Goal: Task Accomplishment & Management: Complete application form

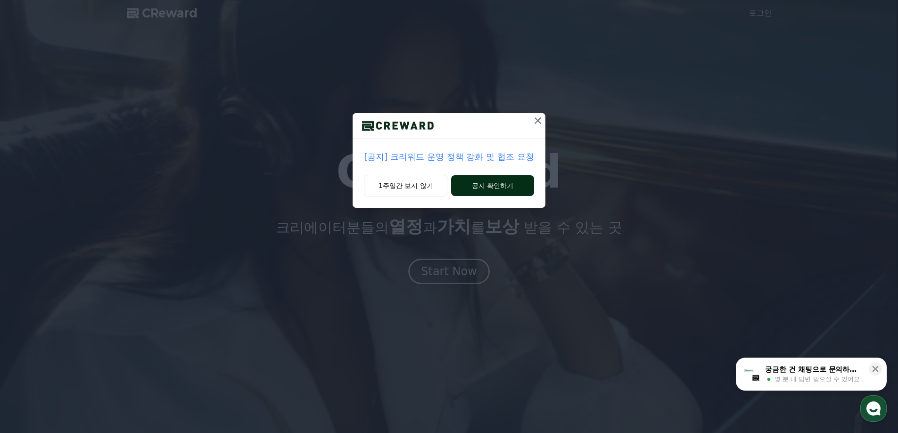
click at [475, 186] on button "공지 확인하기" at bounding box center [492, 185] width 82 height 21
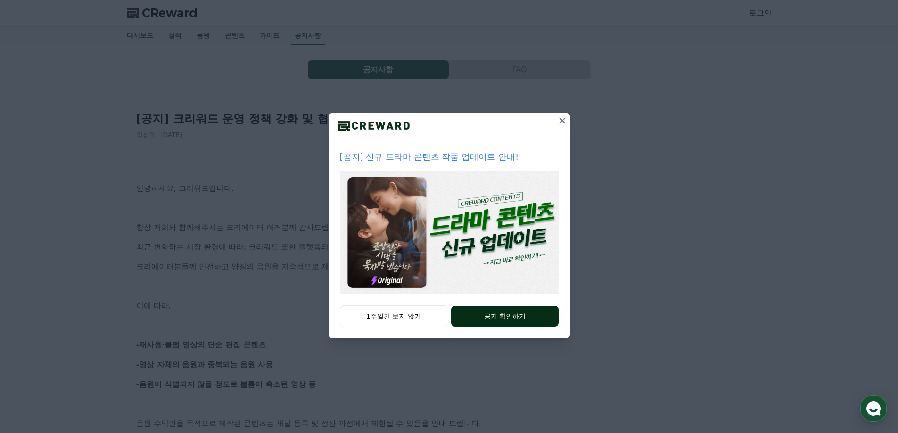
click at [500, 318] on button "공지 확인하기" at bounding box center [504, 316] width 107 height 21
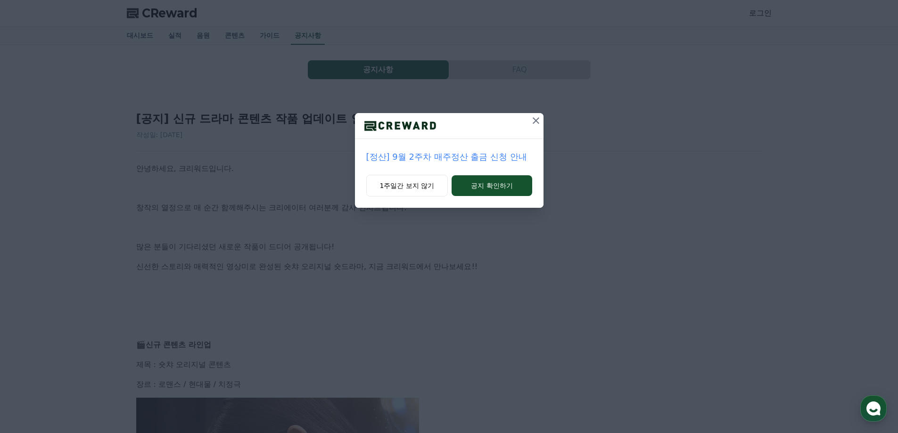
click at [535, 119] on icon at bounding box center [535, 120] width 11 height 11
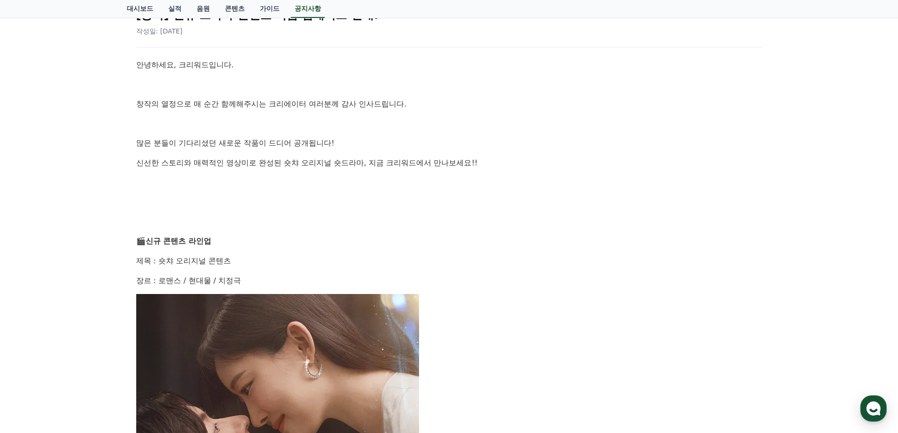
scroll to position [141, 0]
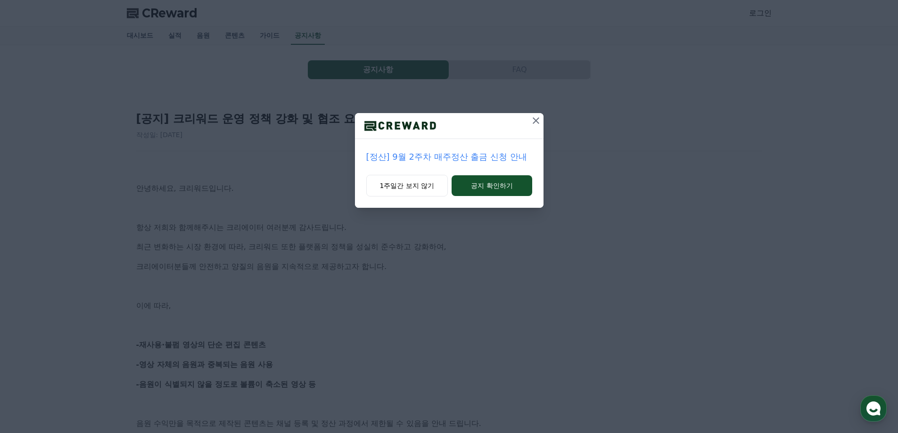
click at [529, 122] on button at bounding box center [535, 120] width 15 height 15
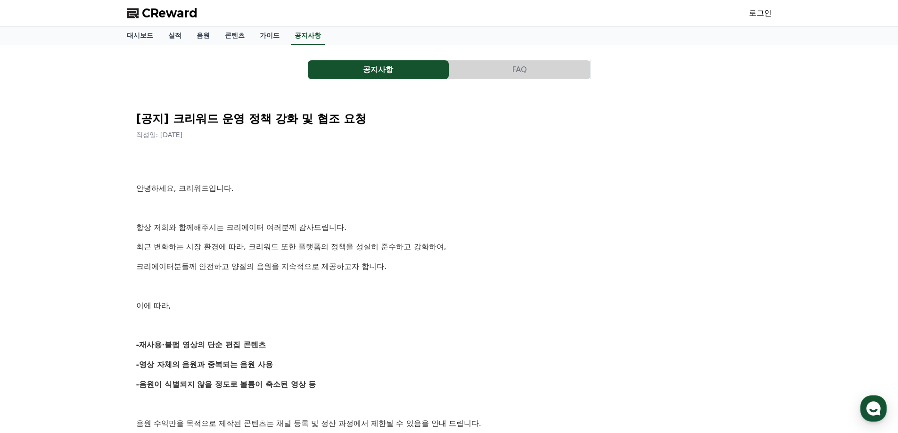
click at [381, 208] on p at bounding box center [449, 208] width 626 height 12
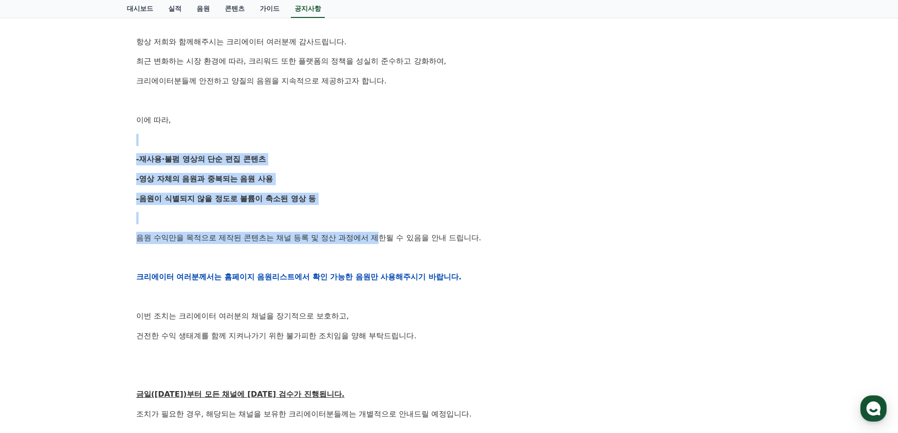
scroll to position [189, 0]
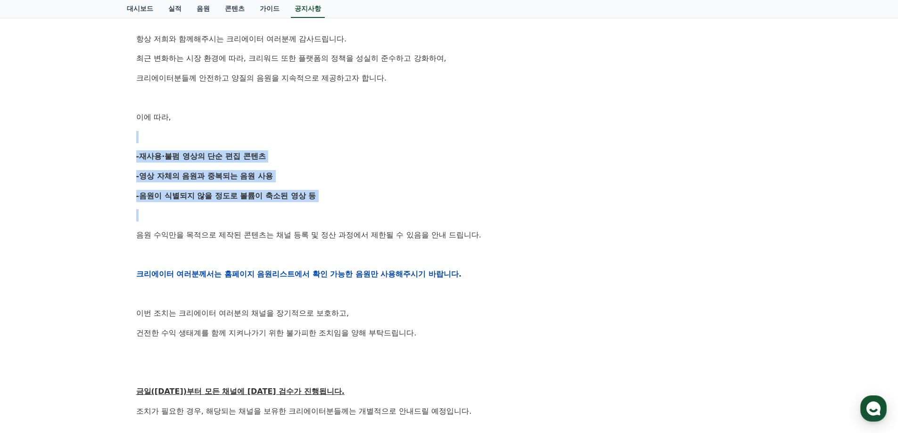
drag, startPoint x: 286, startPoint y: 181, endPoint x: 396, endPoint y: 206, distance: 113.2
click at [391, 217] on div "안녕하세요, 크리워드입니다. 항상 저희와 함께해주시는 크리에이터 여러분께 감사드립니다. 최근 변화하는 시장 환경에 따라, 크리워드 또한 플랫폼…" at bounding box center [449, 274] width 626 height 600
click at [399, 190] on p "-음원이 식별되지 않을 정도로 볼륨이 축소된 영상 등" at bounding box center [449, 196] width 626 height 12
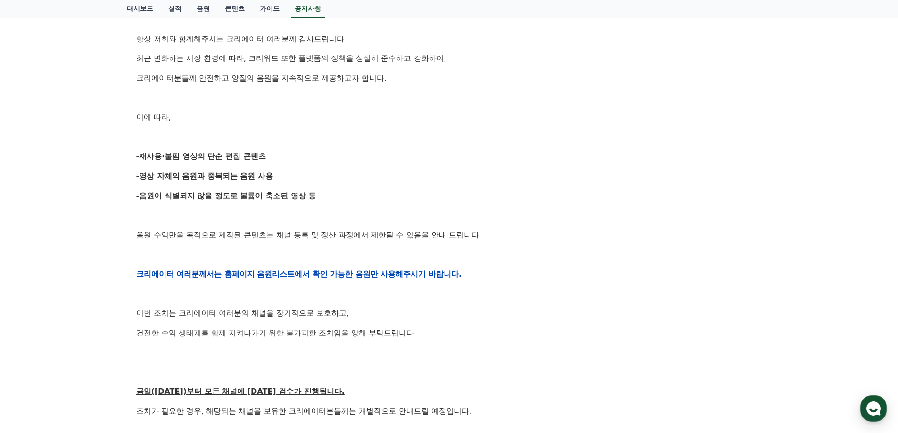
click at [399, 190] on p "-음원이 식별되지 않을 정도로 볼륨이 축소된 영상 등" at bounding box center [449, 196] width 626 height 12
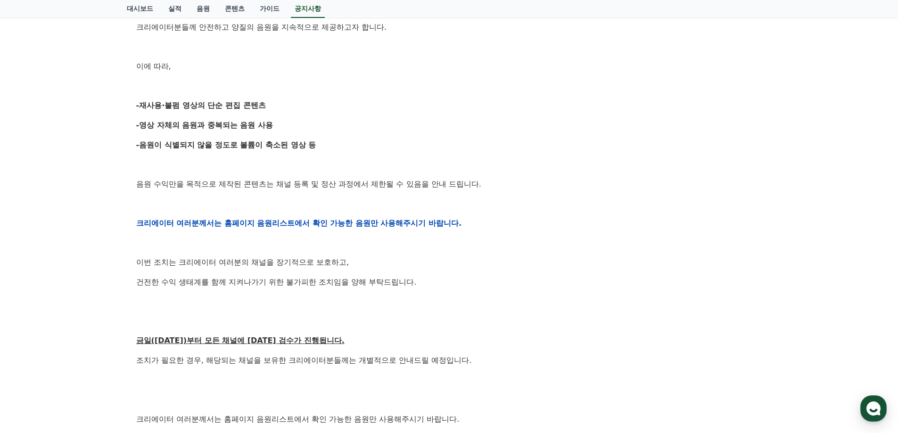
scroll to position [283, 0]
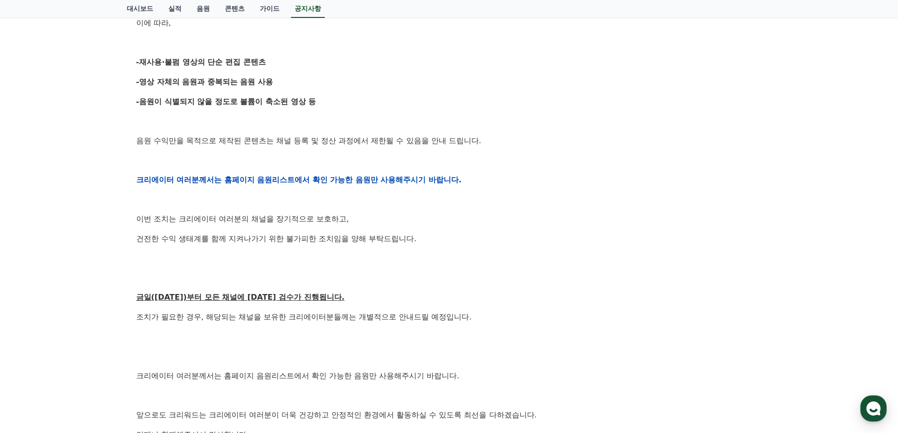
click at [436, 222] on p "이번 조치는 크리에이터 여러분의 채널을 장기적으로 보호하고," at bounding box center [449, 219] width 626 height 12
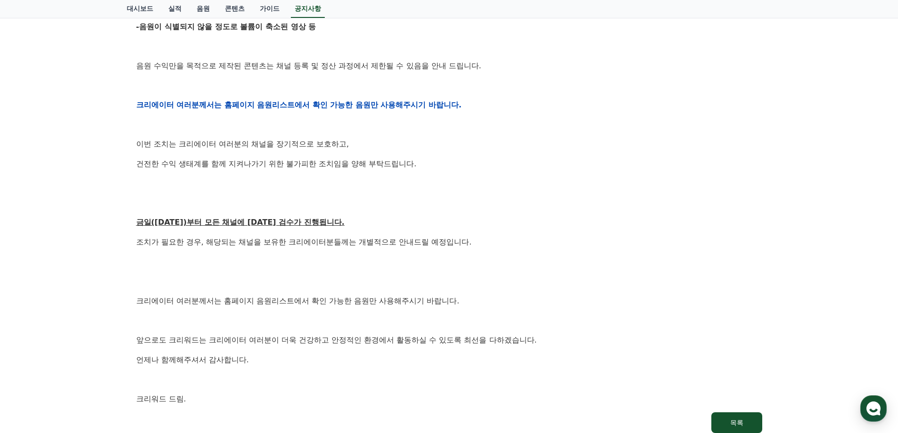
scroll to position [377, 0]
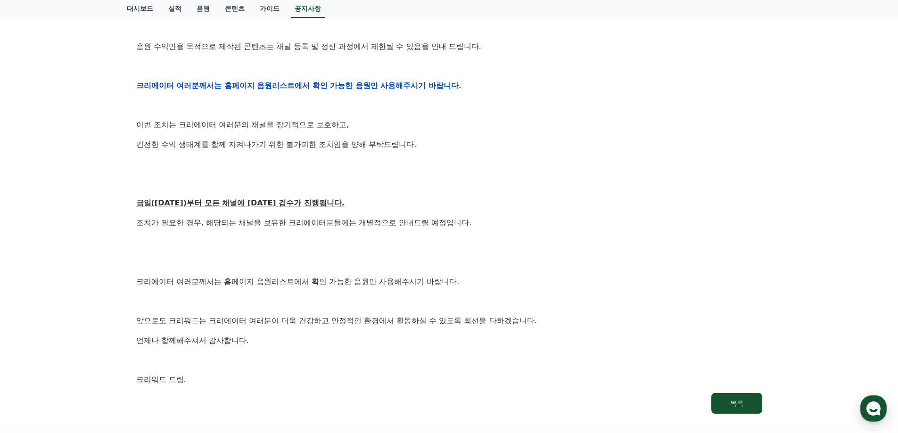
click at [436, 222] on p "조치가 필요한 경우, 해당되는 채널을 보유한 크리에이터분들께는 개별적으로 안내드릴 예정입니다." at bounding box center [449, 223] width 626 height 12
click at [433, 213] on div "안녕하세요, 크리워드입니다. 항상 저희와 함께해주시는 크리에이터 여러분께 감사드립니다. 최근 변화하는 시장 환경에 따라, 크리워드 또한 플랫폼…" at bounding box center [449, 86] width 626 height 600
click at [307, 9] on link "공지사항" at bounding box center [308, 9] width 34 height 18
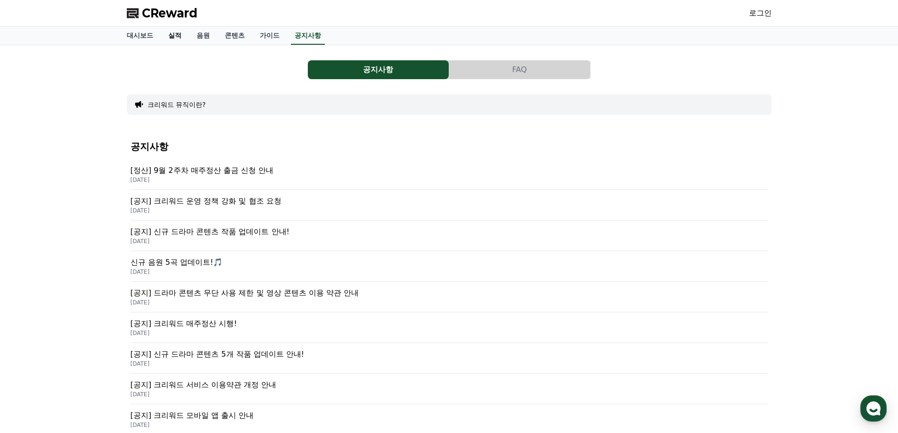
click at [180, 37] on link "실적" at bounding box center [175, 36] width 28 height 18
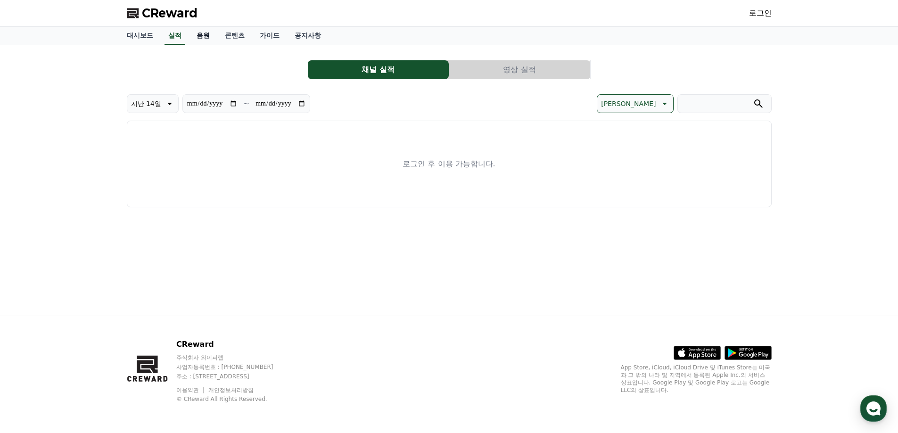
click at [209, 37] on link "음원" at bounding box center [203, 36] width 28 height 18
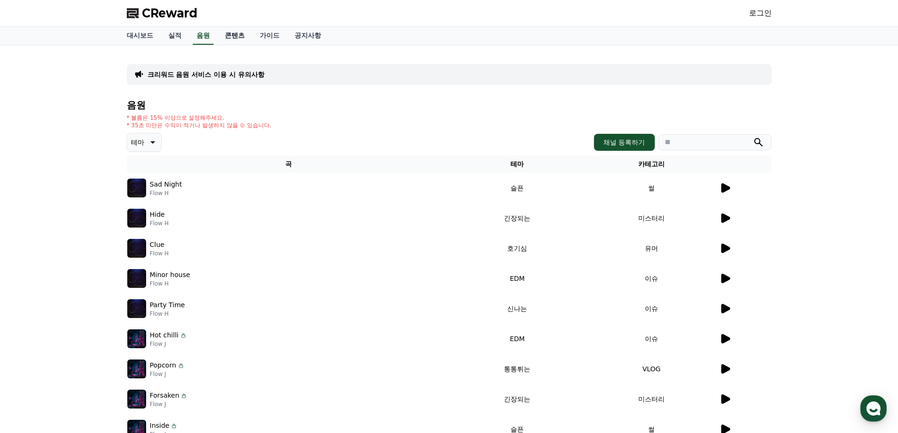
click at [235, 36] on link "콘텐츠" at bounding box center [234, 36] width 35 height 18
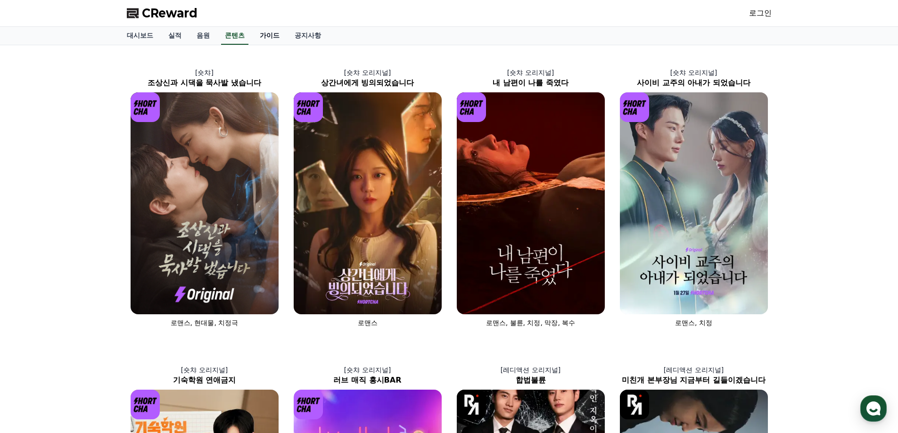
click at [262, 35] on link "가이드" at bounding box center [269, 36] width 35 height 18
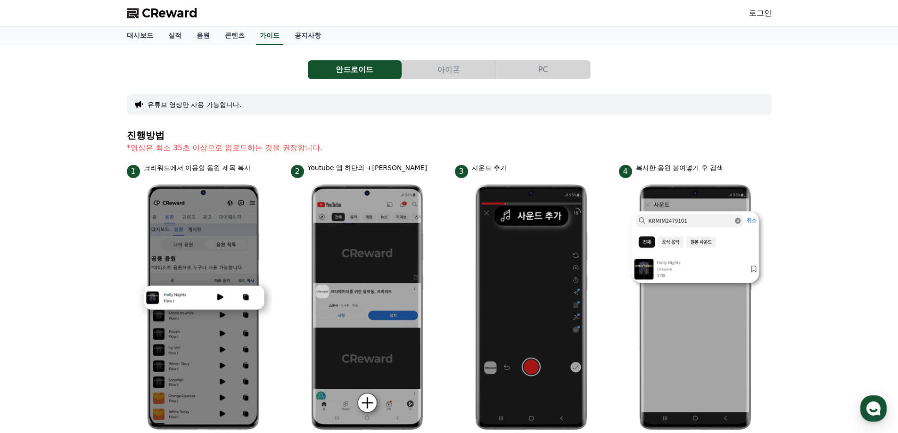
click at [87, 89] on div "안드로이드 아이폰 PC 유튜브 영상만 사용 가능합니다. 진행방법 *영상은 최소 35초 이상으로 업로드하는 것을 권장합니다. 1 크리워드에서 이…" at bounding box center [449, 389] width 898 height 689
click at [149, 16] on span "CReward" at bounding box center [170, 13] width 56 height 15
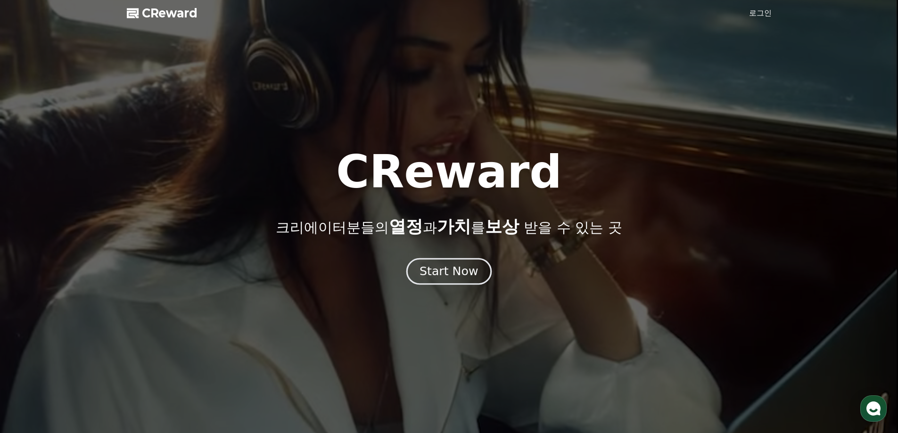
click at [462, 272] on div "Start Now" at bounding box center [448, 271] width 58 height 16
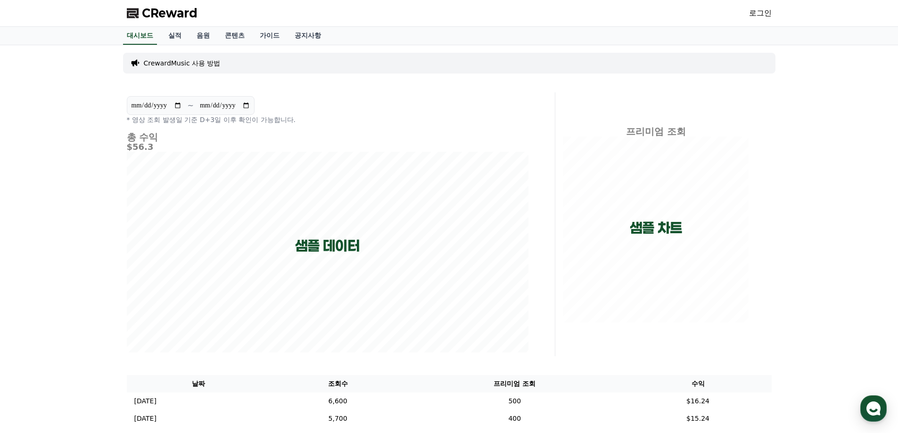
click at [474, 104] on div "**********" at bounding box center [328, 110] width 402 height 28
click at [157, 64] on p "CrewardMusic 사용 방법" at bounding box center [182, 62] width 77 height 9
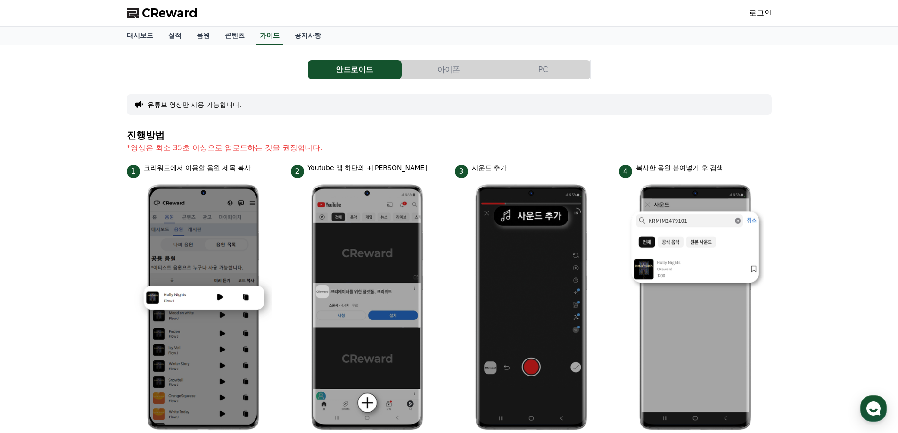
click at [434, 107] on div "유튜브 영상만 사용 가능합니다." at bounding box center [449, 104] width 645 height 21
click at [453, 125] on div "안드로이드 아이폰 PC 유튜브 영상만 사용 가능합니다. 진행방법 *영상은 최소 35초 이상으로 업로드하는 것을 권장합니다. 1 크리워드에서 이…" at bounding box center [449, 390] width 645 height 674
click at [538, 131] on h4 "진행방법" at bounding box center [449, 135] width 645 height 10
click at [753, 11] on link "로그인" at bounding box center [760, 13] width 23 height 11
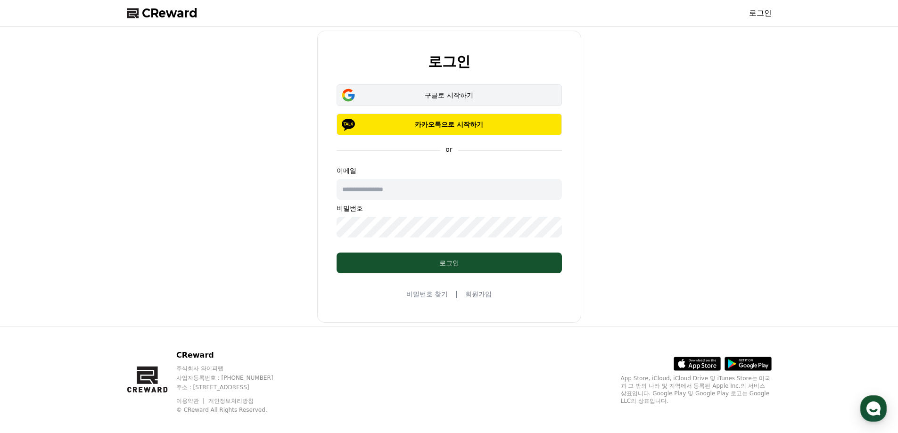
click at [433, 93] on div "구글로 시작하기" at bounding box center [449, 94] width 198 height 9
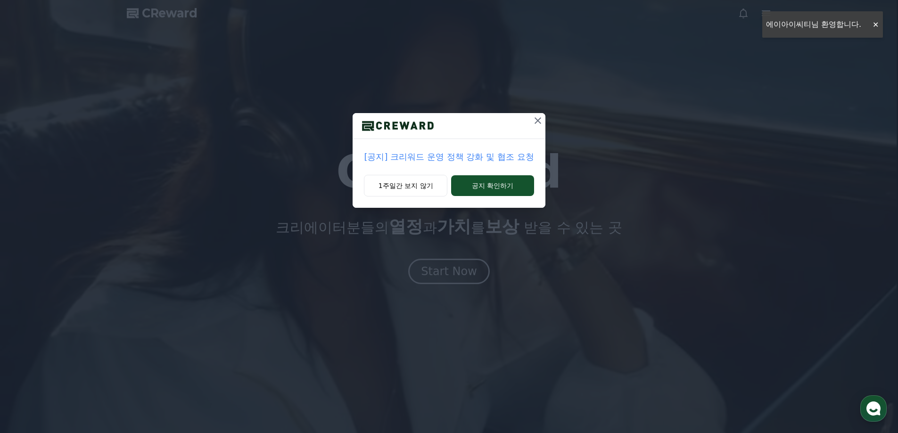
click at [535, 121] on icon at bounding box center [537, 120] width 11 height 11
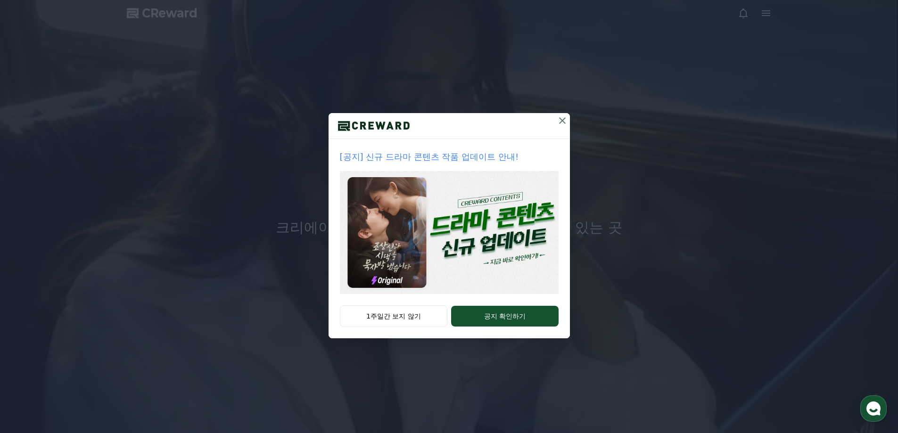
click at [561, 117] on icon at bounding box center [562, 120] width 11 height 11
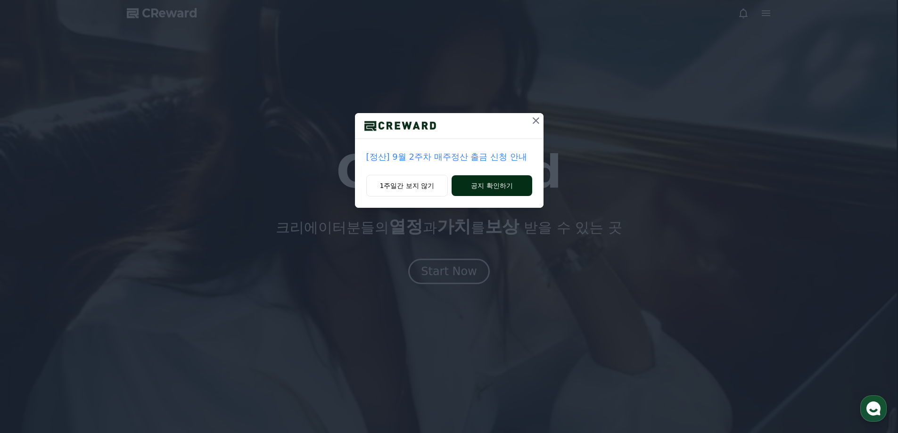
click at [504, 176] on button "공지 확인하기" at bounding box center [491, 185] width 80 height 21
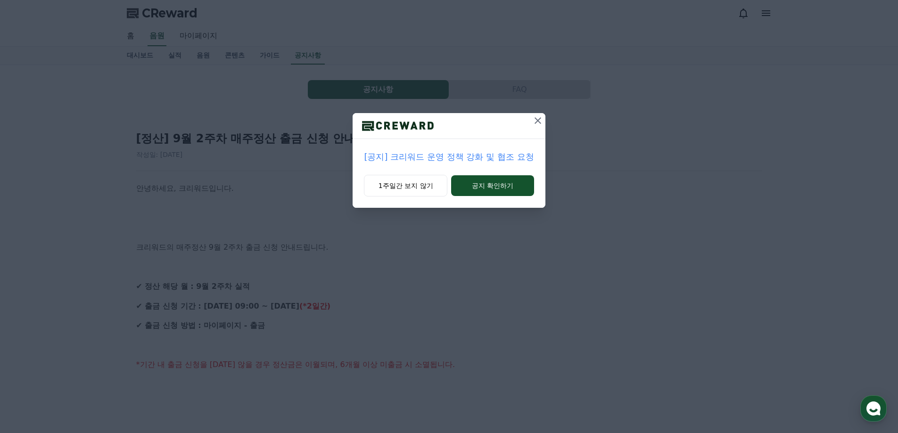
click at [533, 122] on icon at bounding box center [537, 120] width 11 height 11
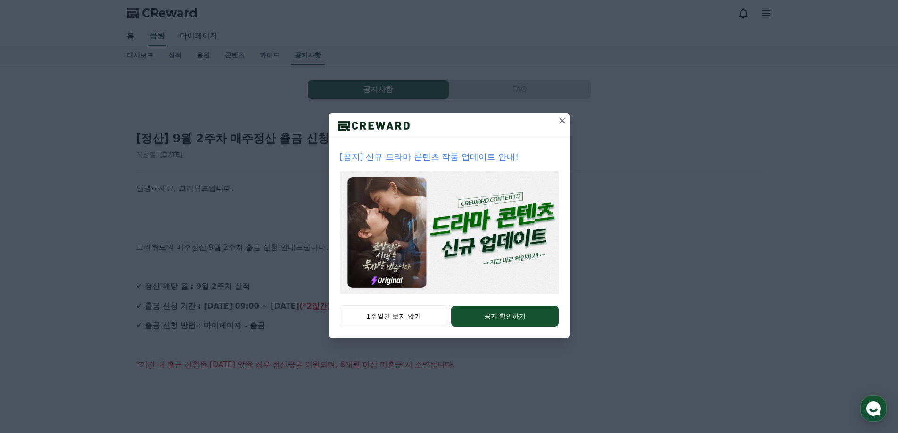
click at [560, 119] on icon at bounding box center [562, 120] width 11 height 11
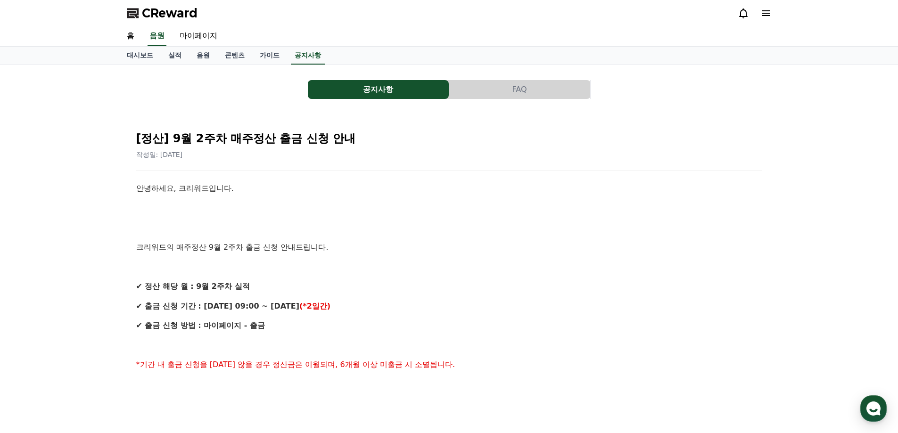
click at [685, 156] on div "작성일: 2025-09-17" at bounding box center [449, 154] width 626 height 9
click at [761, 18] on icon at bounding box center [765, 13] width 11 height 11
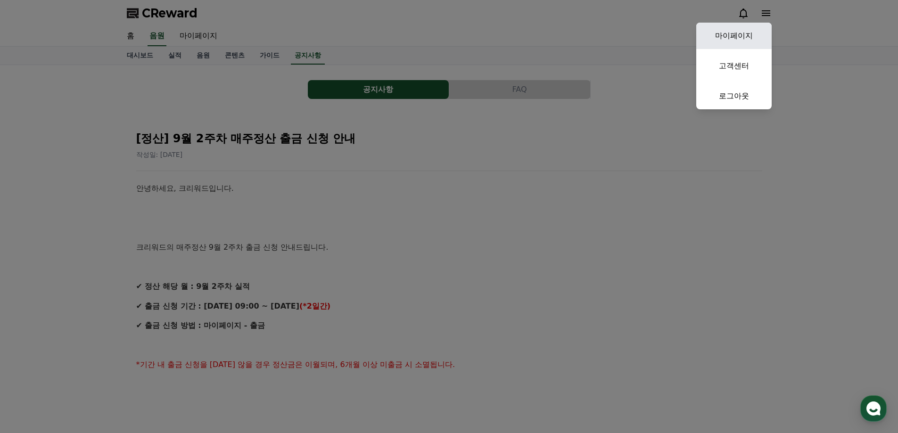
click at [743, 34] on link "마이페이지" at bounding box center [733, 36] width 75 height 26
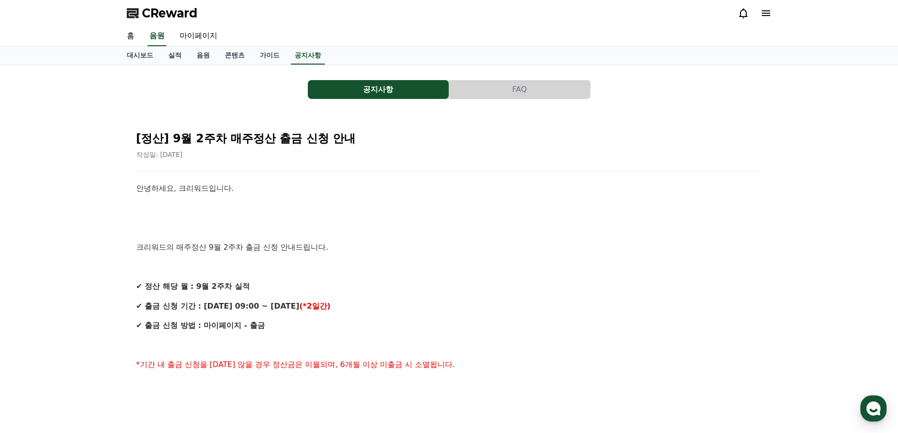
select select "**********"
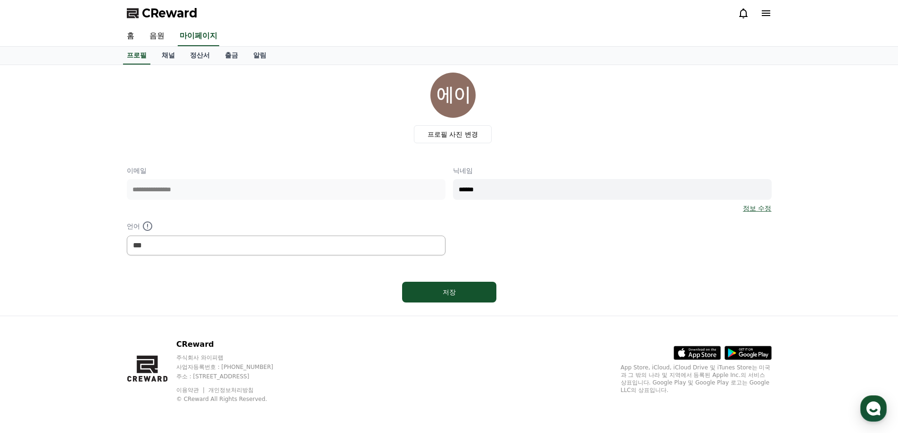
click at [308, 172] on p "이메일" at bounding box center [286, 170] width 319 height 9
click at [595, 159] on div "**********" at bounding box center [449, 190] width 645 height 234
click at [574, 225] on div "**********" at bounding box center [449, 211] width 645 height 90
click at [167, 51] on link "채널" at bounding box center [168, 56] width 28 height 18
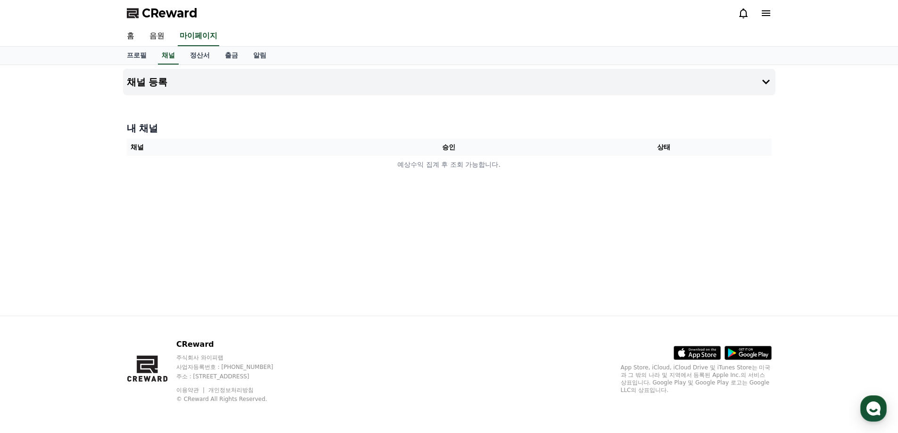
click at [251, 104] on div "채널 등록 내 채널 채널 승인 상태 예상수익 집계 후 조회 가능합니다." at bounding box center [449, 190] width 660 height 251
click at [149, 81] on h4 "채널 등록" at bounding box center [147, 82] width 41 height 10
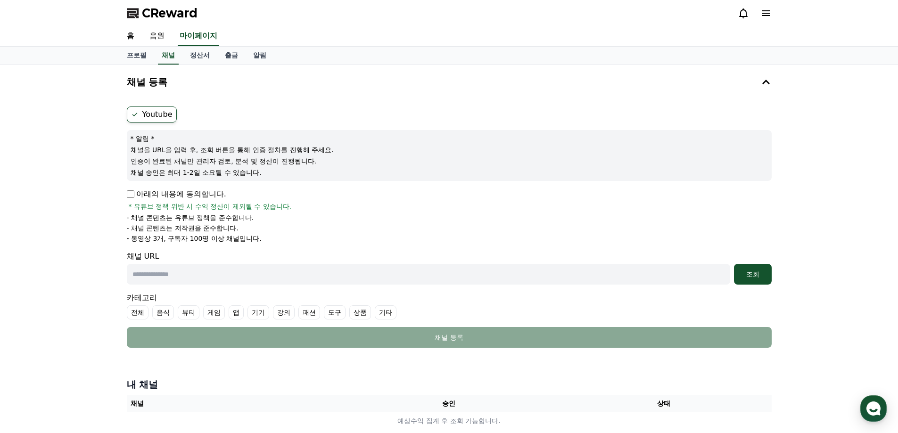
click at [133, 189] on p "아래의 내용에 동의합니다." at bounding box center [176, 194] width 99 height 11
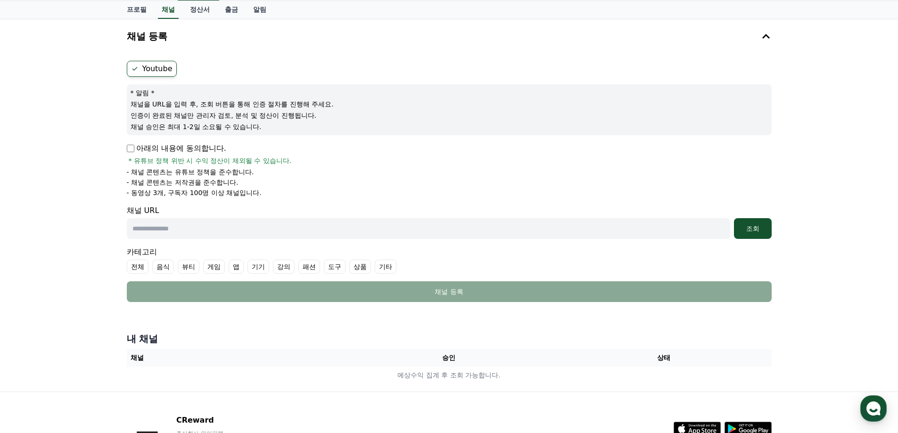
scroll to position [47, 0]
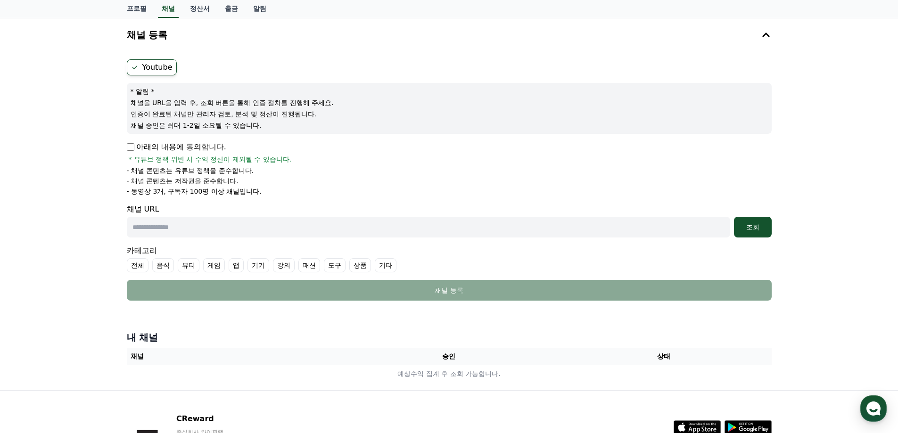
click at [250, 230] on input "text" at bounding box center [428, 227] width 603 height 21
click at [266, 223] on input "text" at bounding box center [428, 227] width 603 height 21
paste input "**********"
type input "**********"
click at [750, 224] on div "조회" at bounding box center [753, 226] width 30 height 9
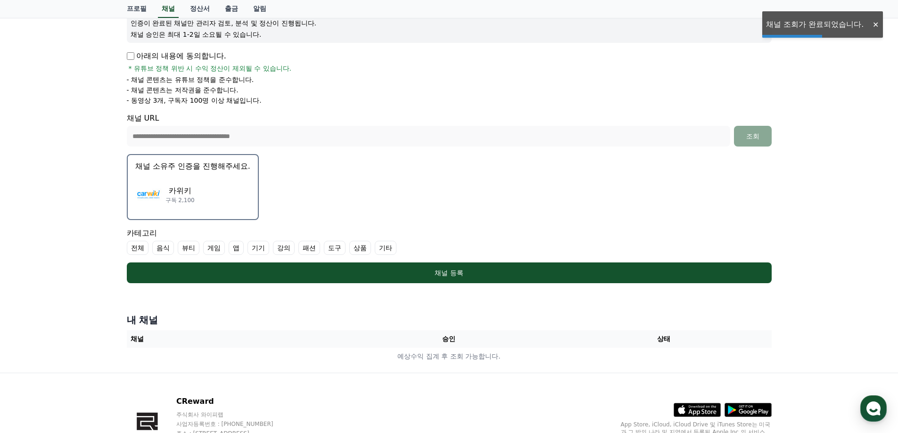
scroll to position [141, 0]
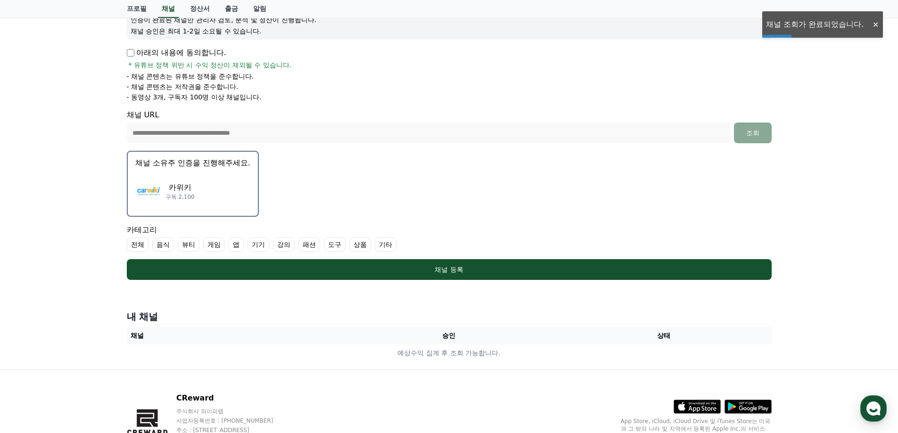
click at [196, 202] on div "카위키 구독 2,100" at bounding box center [192, 191] width 115 height 38
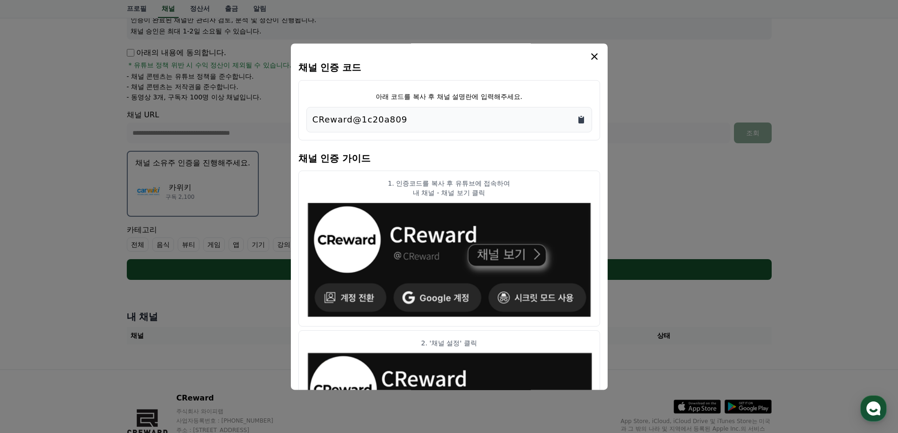
click at [583, 119] on icon "Copy to clipboard" at bounding box center [581, 119] width 6 height 7
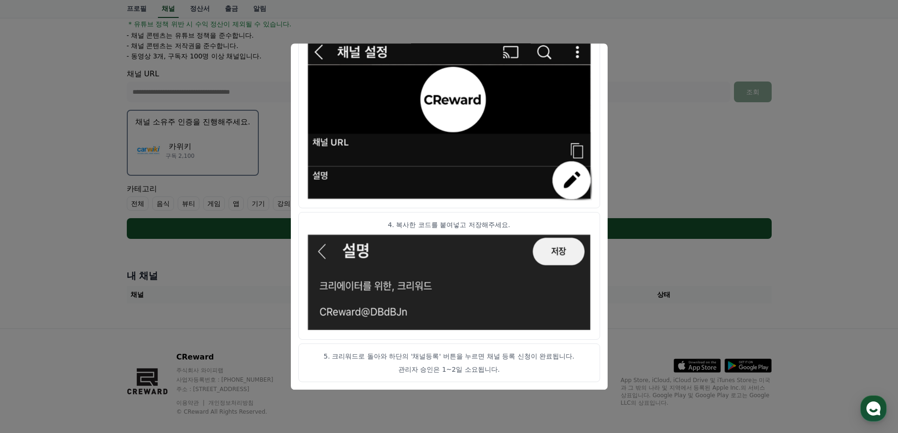
scroll to position [195, 0]
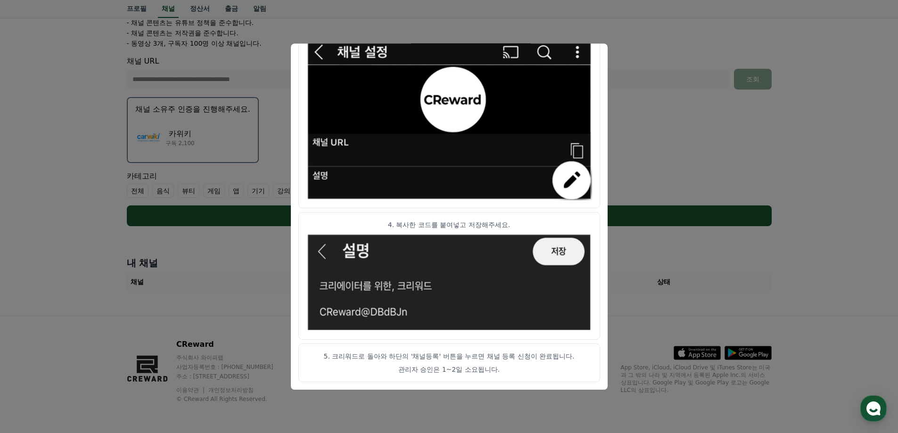
click at [671, 156] on button "close modal" at bounding box center [449, 216] width 898 height 433
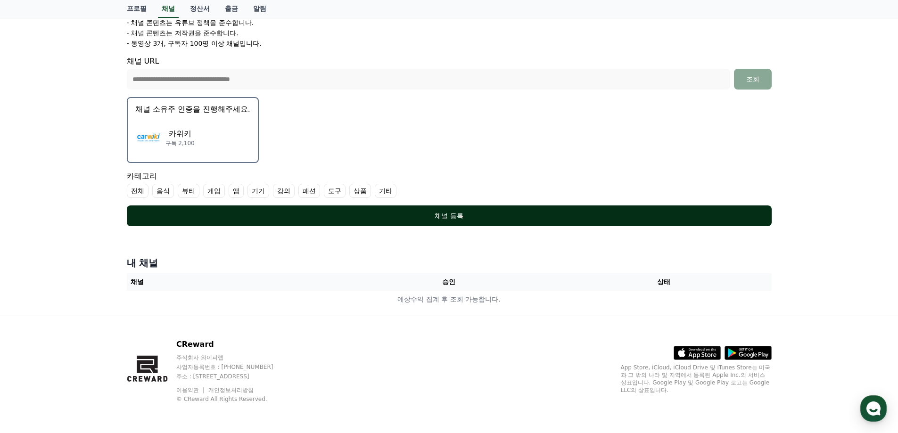
click at [427, 220] on div "채널 등록" at bounding box center [449, 215] width 607 height 9
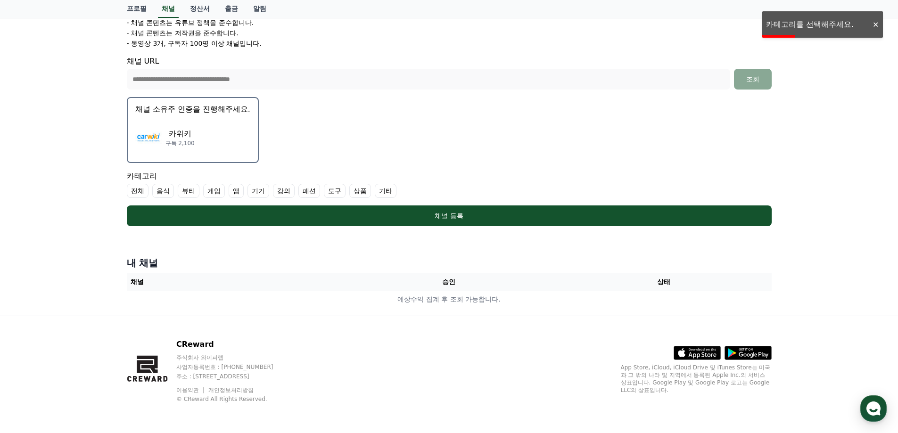
click at [382, 192] on label "기타" at bounding box center [386, 191] width 22 height 14
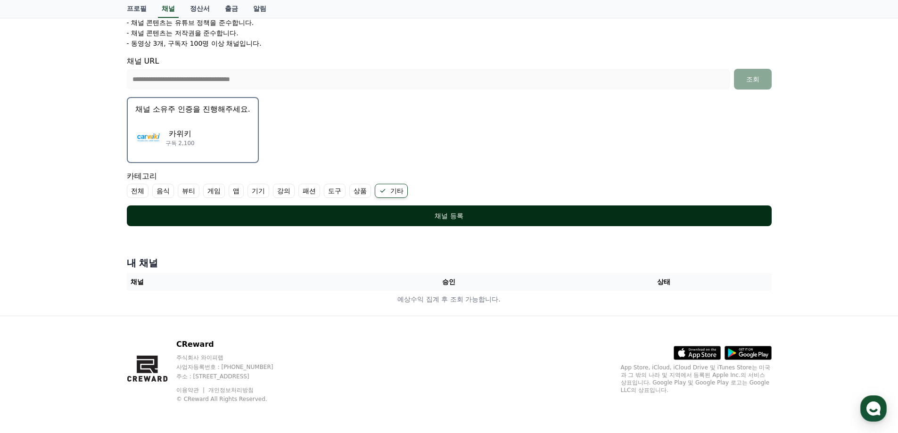
click at [428, 213] on div "채널 등록" at bounding box center [449, 215] width 607 height 9
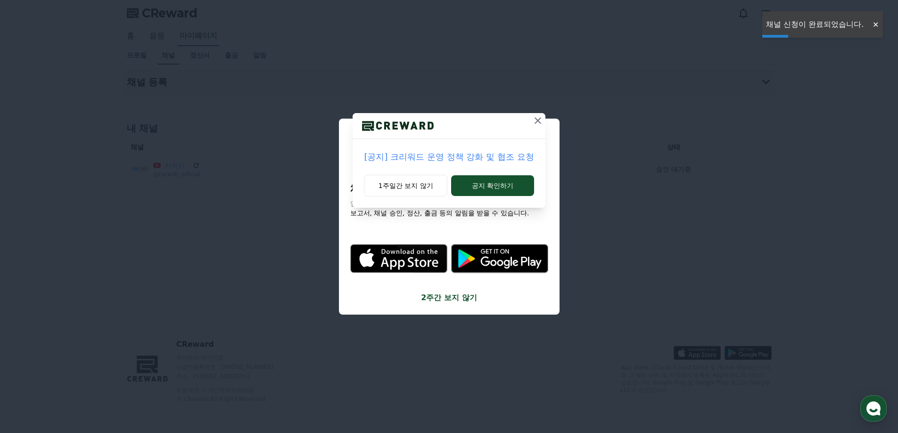
click at [536, 116] on icon at bounding box center [537, 120] width 11 height 11
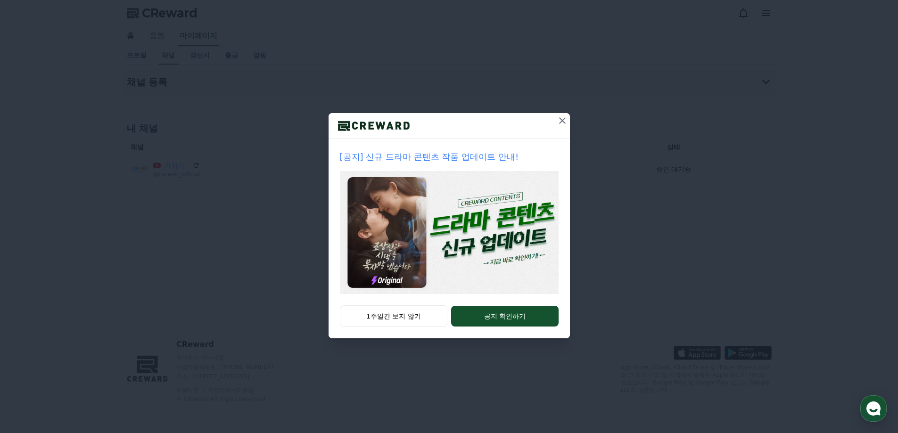
click at [562, 120] on icon at bounding box center [562, 120] width 11 height 11
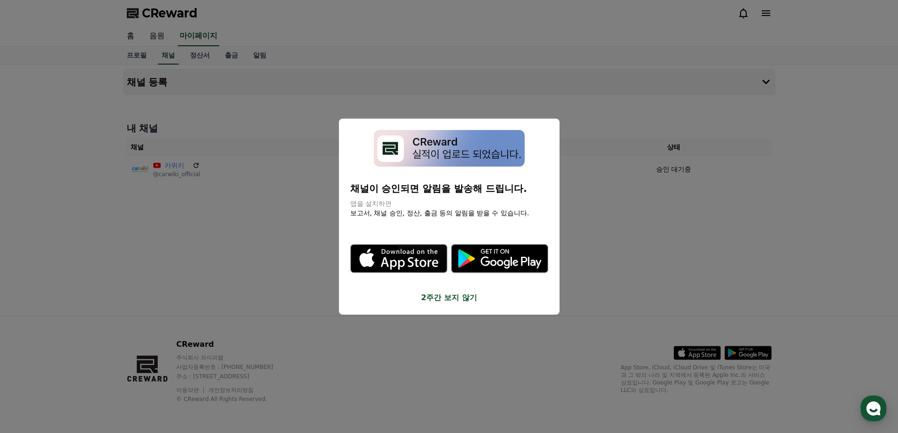
click at [602, 212] on button "close modal" at bounding box center [449, 216] width 898 height 433
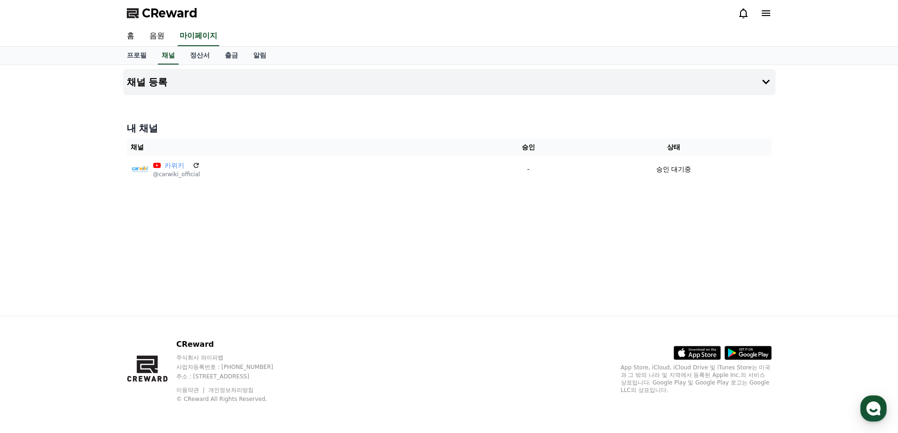
click at [239, 227] on div "채널 등록 내 채널 채널 승인 상태 카위키 @carwiki_official - 승인 대기중" at bounding box center [449, 190] width 660 height 251
click at [321, 76] on button "채널 등록" at bounding box center [449, 82] width 652 height 26
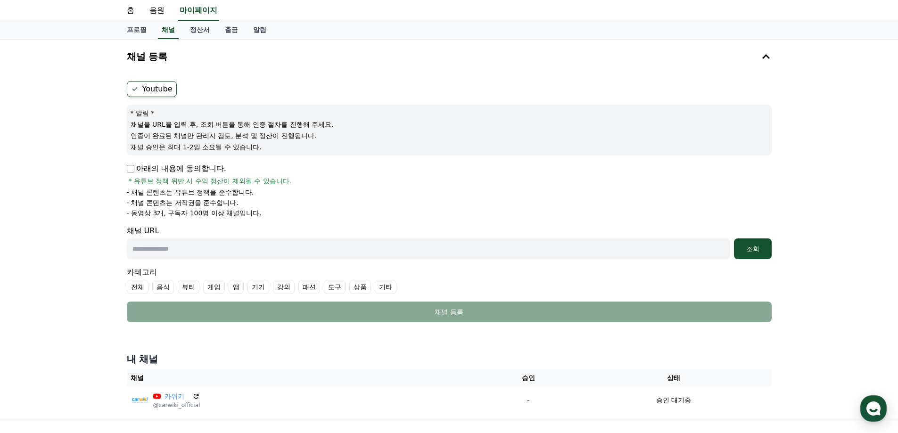
scroll to position [94, 0]
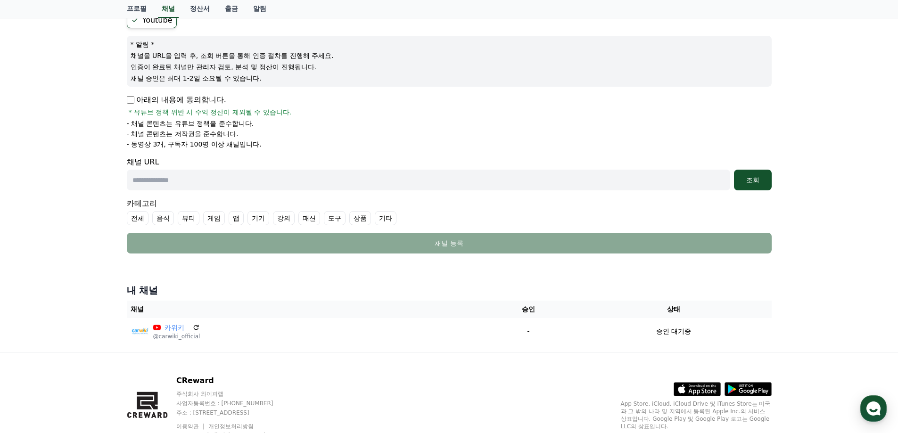
click at [232, 169] on div "채널 URL 조회" at bounding box center [449, 173] width 645 height 34
click at [230, 179] on input "text" at bounding box center [428, 180] width 603 height 21
click at [752, 176] on div "조회" at bounding box center [753, 179] width 30 height 9
click at [444, 182] on input "**********" at bounding box center [428, 180] width 603 height 21
paste input "text"
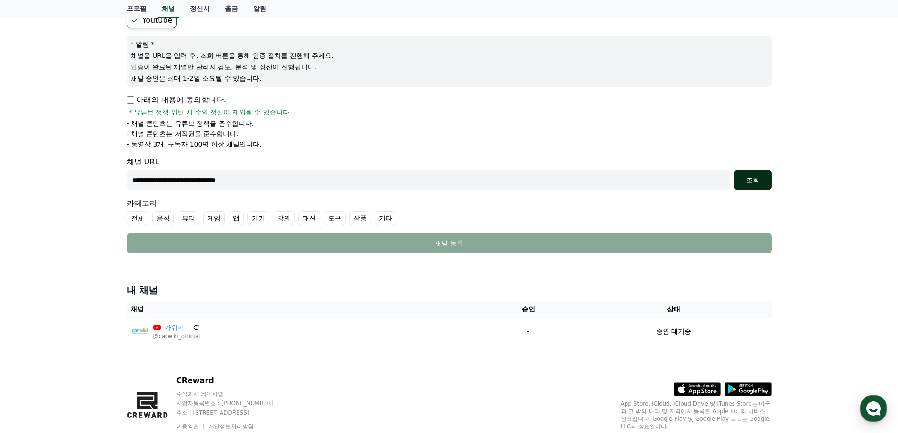
type input "**********"
click at [754, 177] on div "조회" at bounding box center [753, 179] width 30 height 9
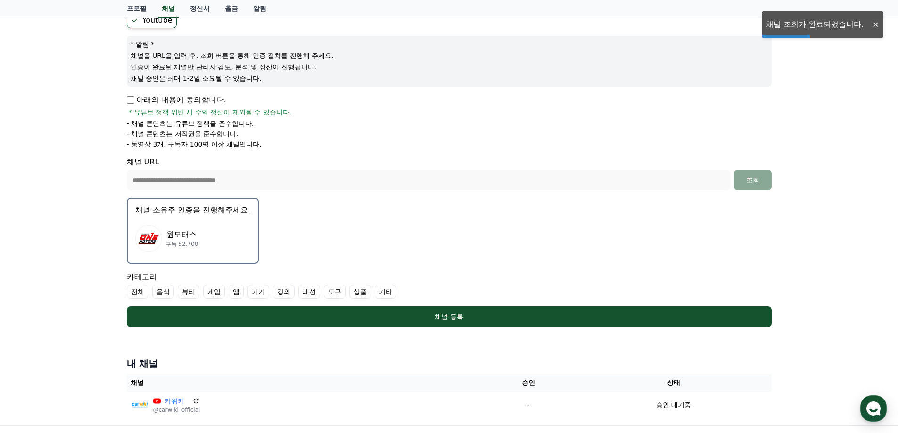
click at [197, 233] on div "원모터스 구독 52,700" at bounding box center [192, 239] width 115 height 38
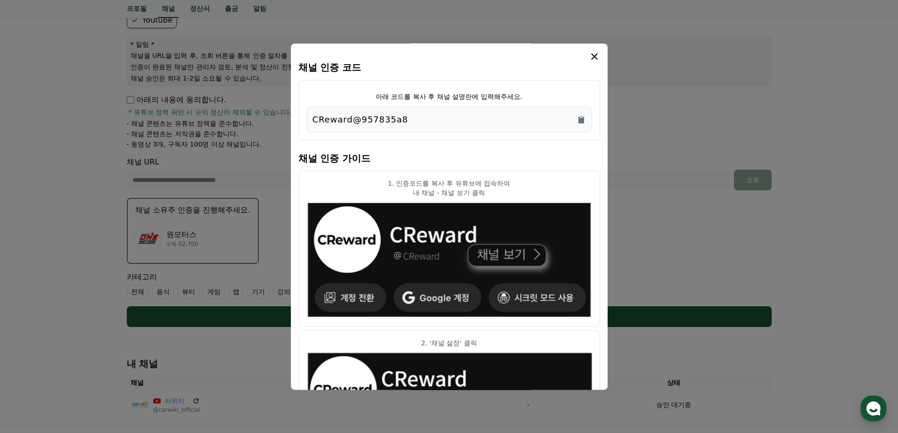
click at [508, 153] on h4 "채널 인증 가이드" at bounding box center [449, 157] width 302 height 26
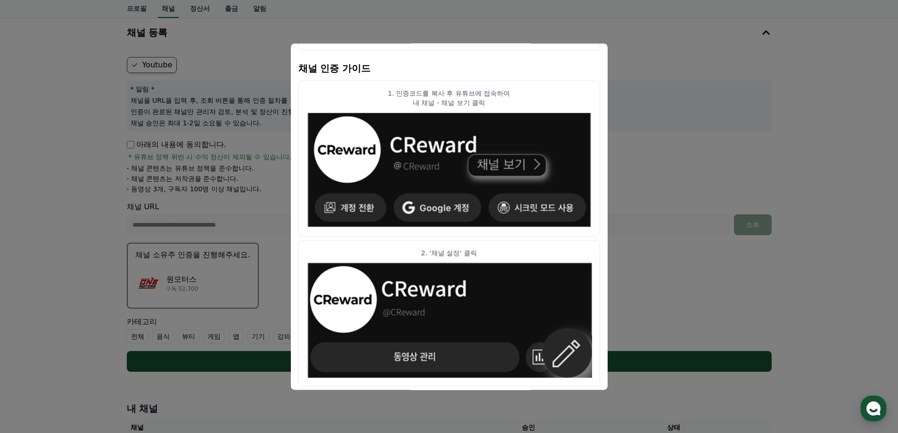
scroll to position [0, 0]
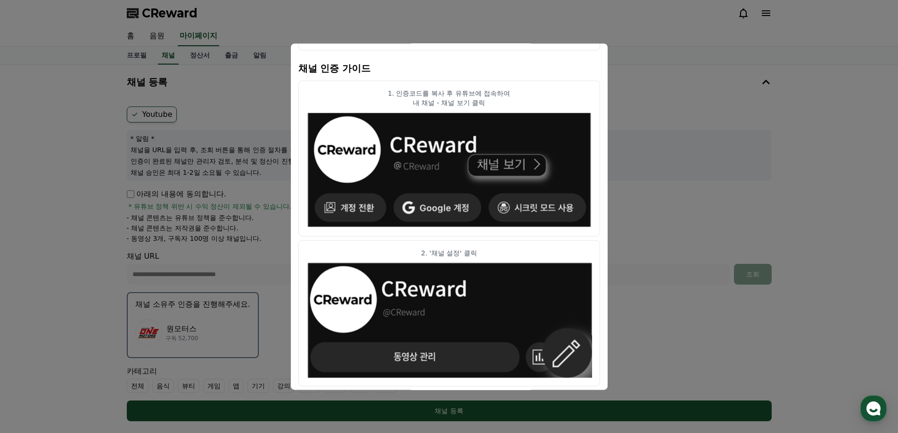
click at [720, 100] on button "close modal" at bounding box center [449, 216] width 898 height 433
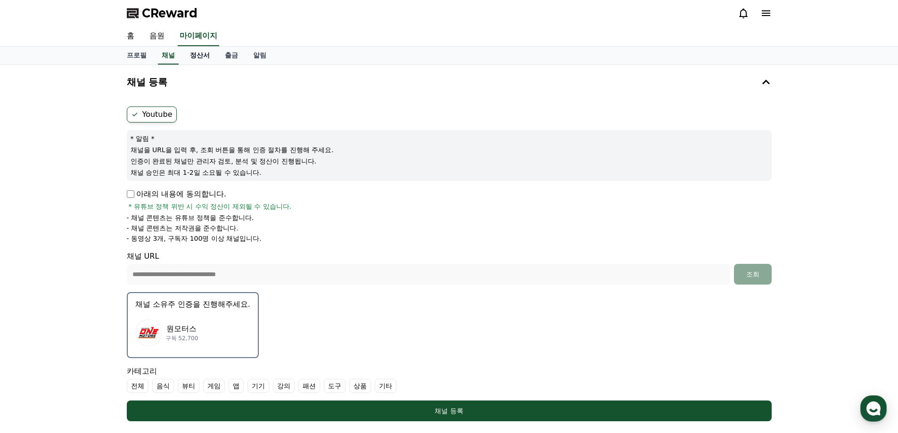
click at [189, 56] on link "정산서" at bounding box center [199, 56] width 35 height 18
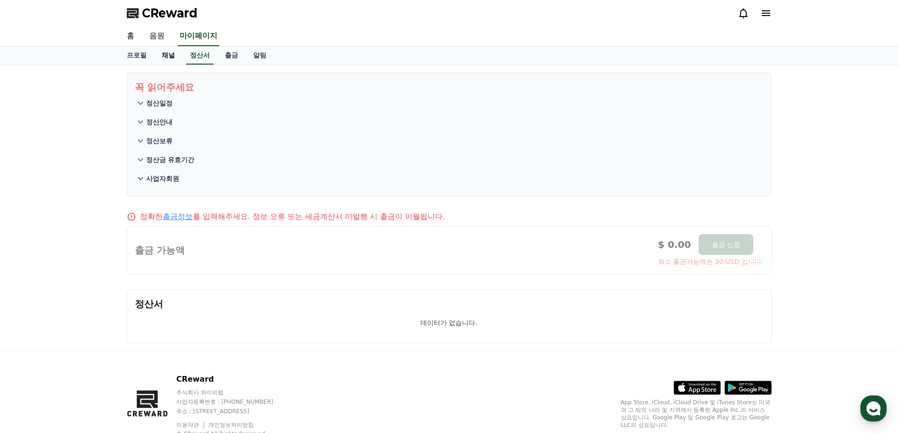
click at [161, 57] on link "채널" at bounding box center [168, 56] width 28 height 18
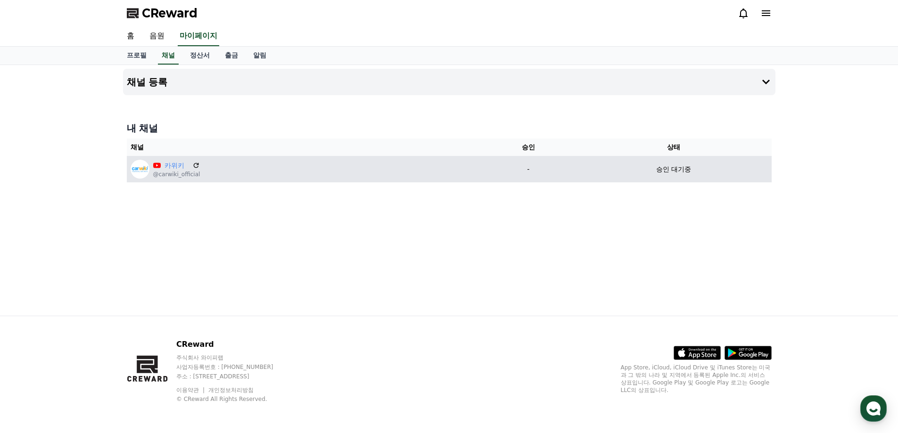
click at [246, 169] on div "카위키 @carwiki_official" at bounding box center [304, 169] width 346 height 19
click at [192, 163] on icon at bounding box center [196, 165] width 8 height 8
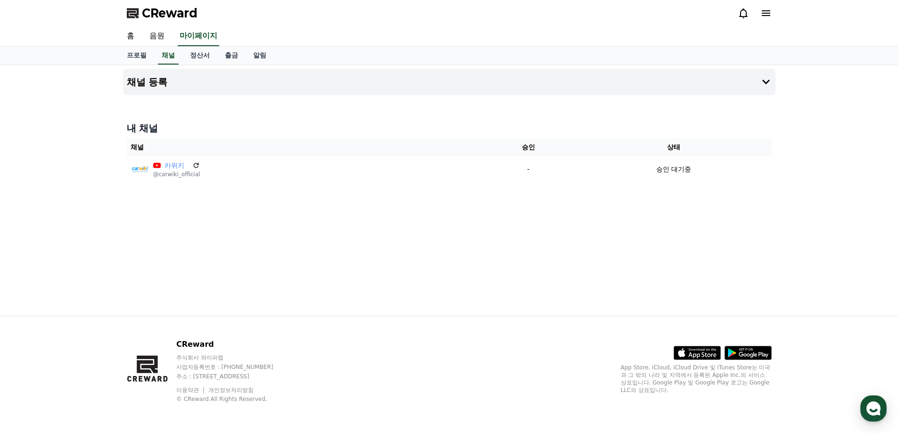
drag, startPoint x: 262, startPoint y: 205, endPoint x: 256, endPoint y: 192, distance: 14.8
click at [266, 207] on div "채널 등록 내 채널 채널 승인 상태 카위키 @carwiki_official - 승인 대기중" at bounding box center [449, 190] width 660 height 251
click at [440, 133] on h4 "내 채널" at bounding box center [449, 128] width 645 height 13
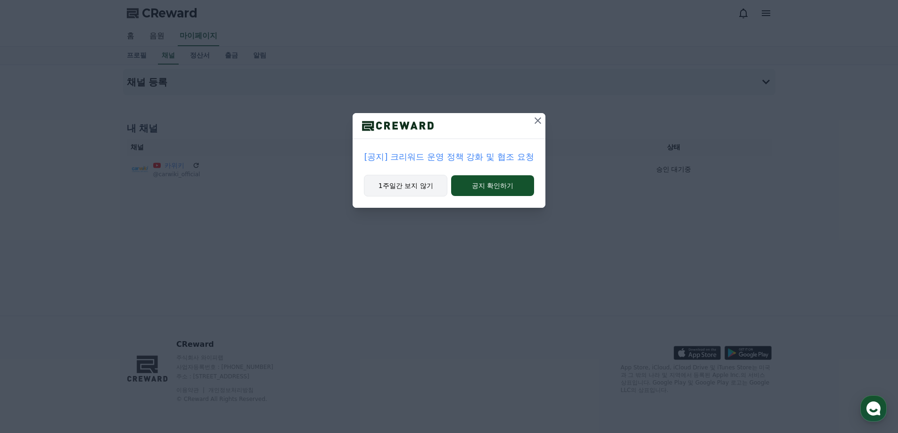
click at [402, 183] on button "1주일간 보지 않기" at bounding box center [405, 186] width 83 height 22
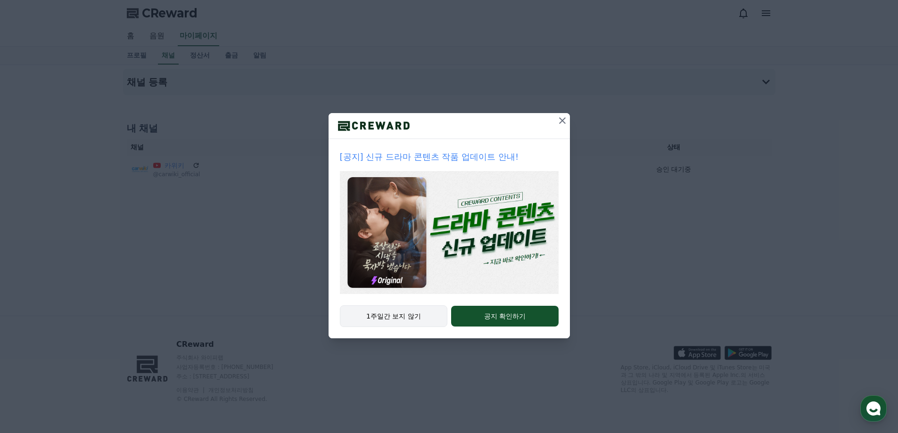
click at [402, 319] on button "1주일간 보지 않기" at bounding box center [394, 316] width 108 height 22
